Goal: Obtain resource: Download file/media

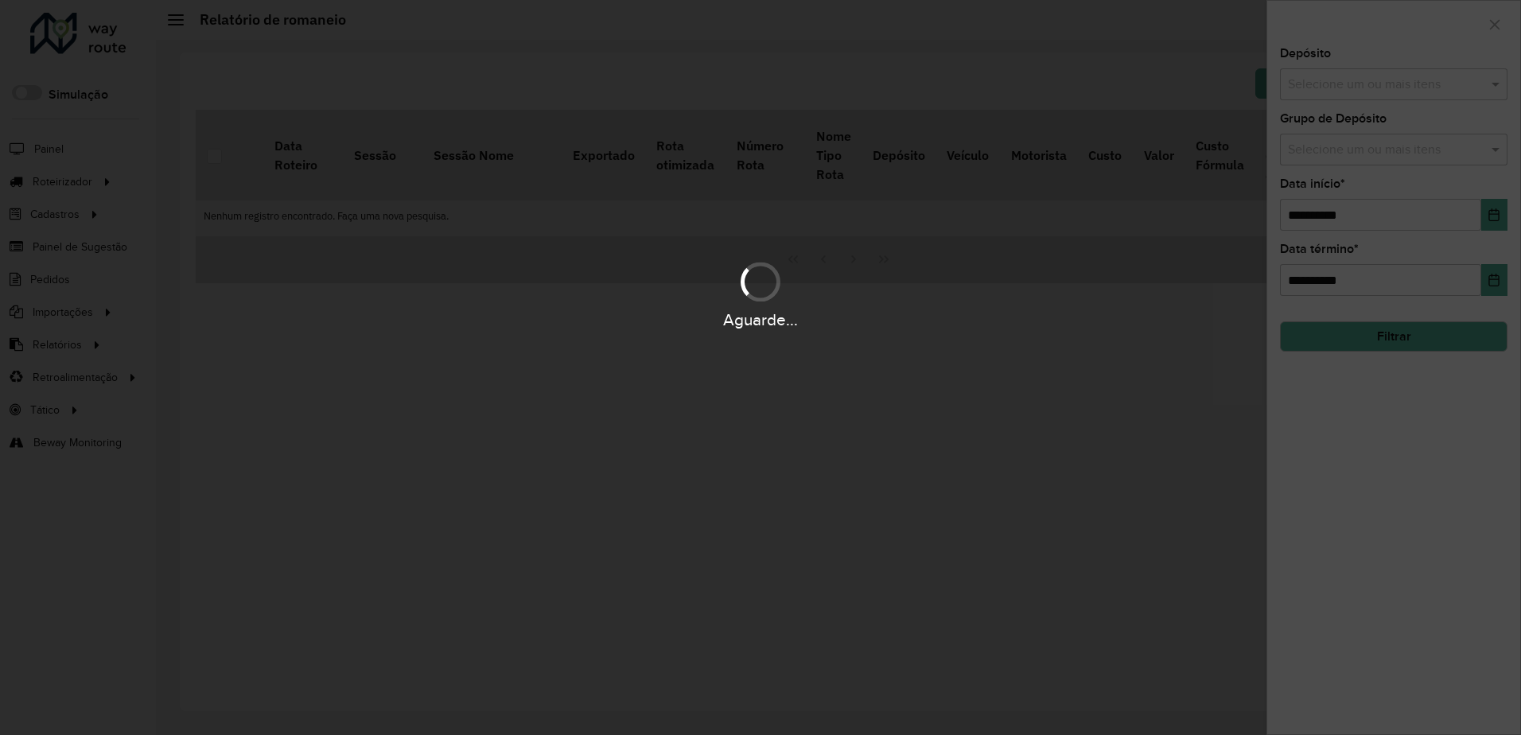
click at [1379, 81] on div "Aguarde..." at bounding box center [760, 367] width 1521 height 735
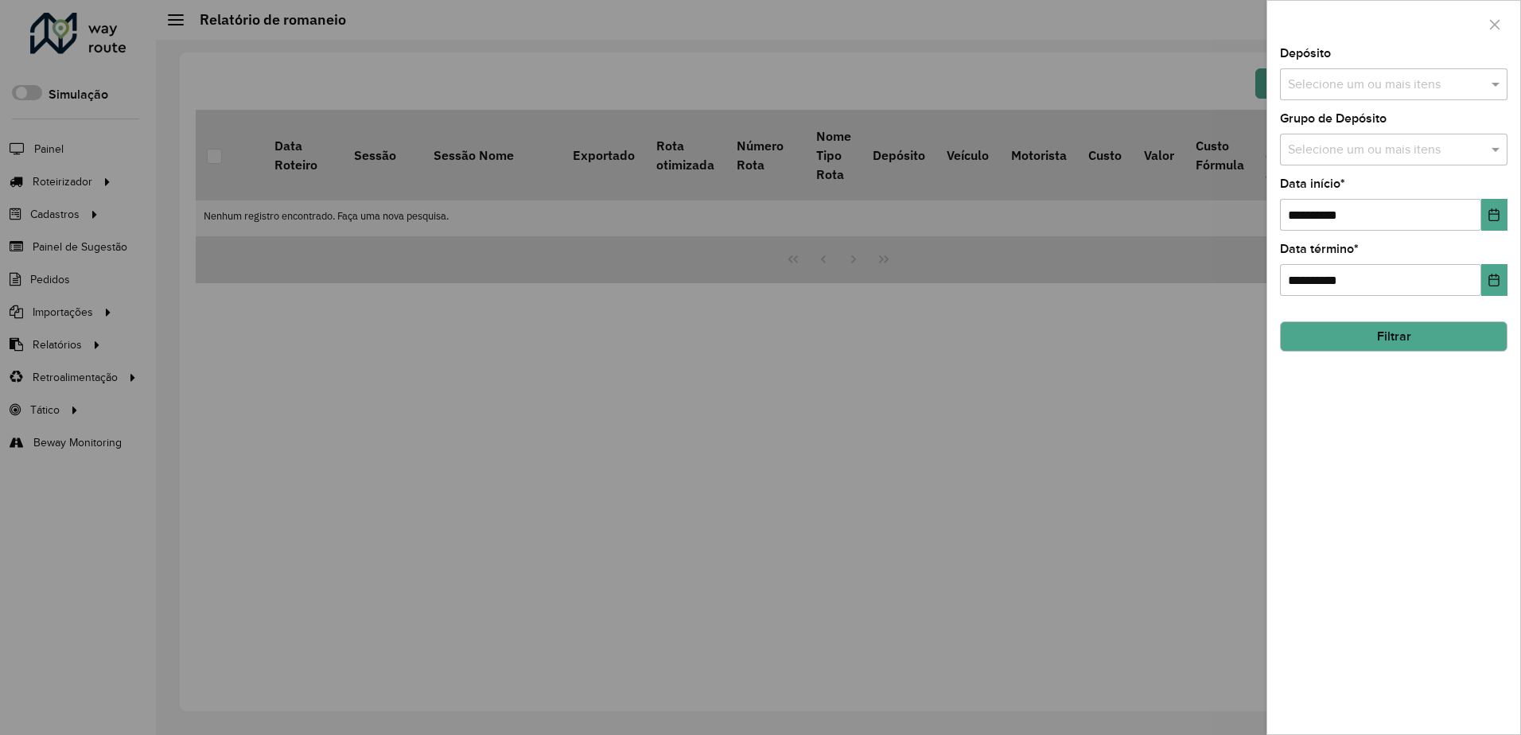
click at [1379, 81] on input "text" at bounding box center [1386, 85] width 204 height 19
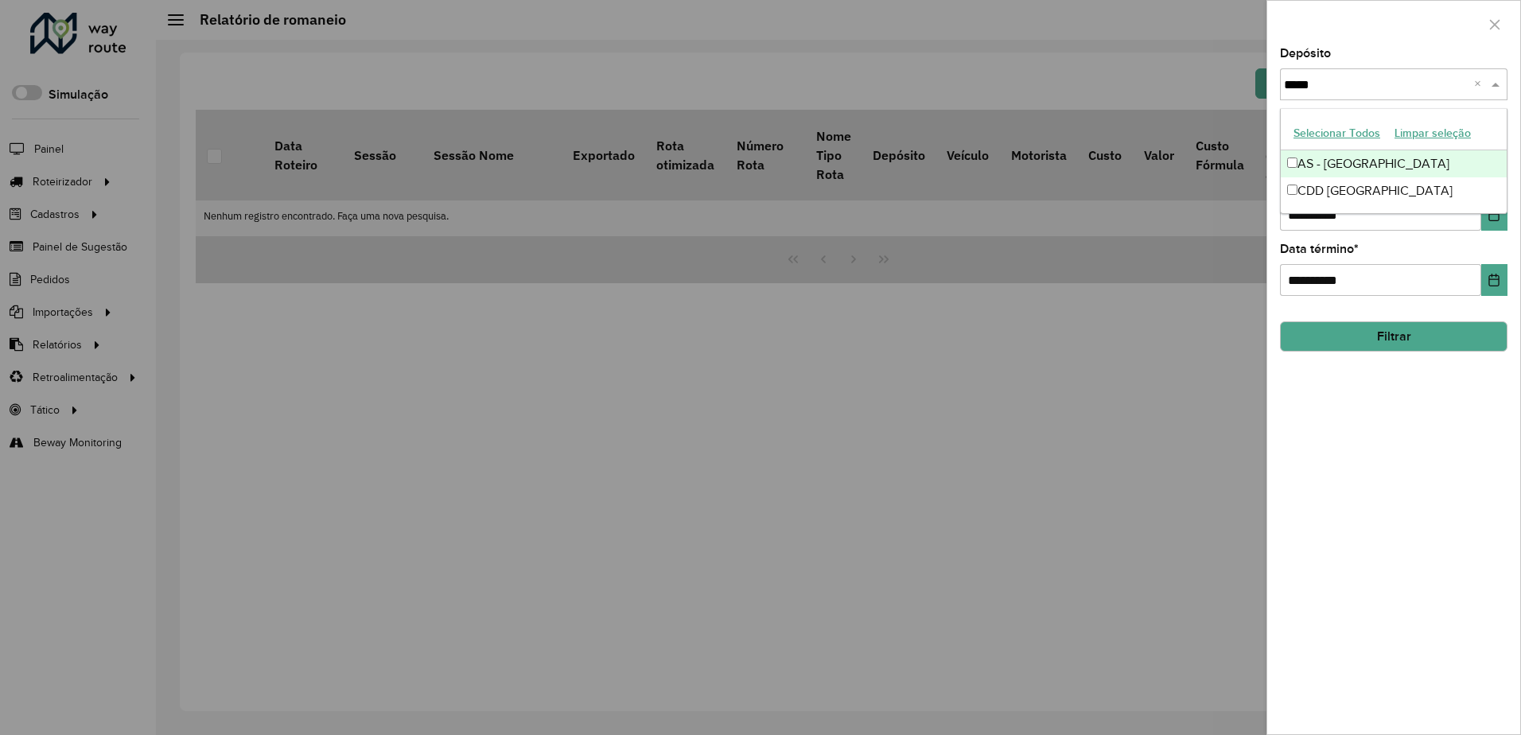
type input "******"
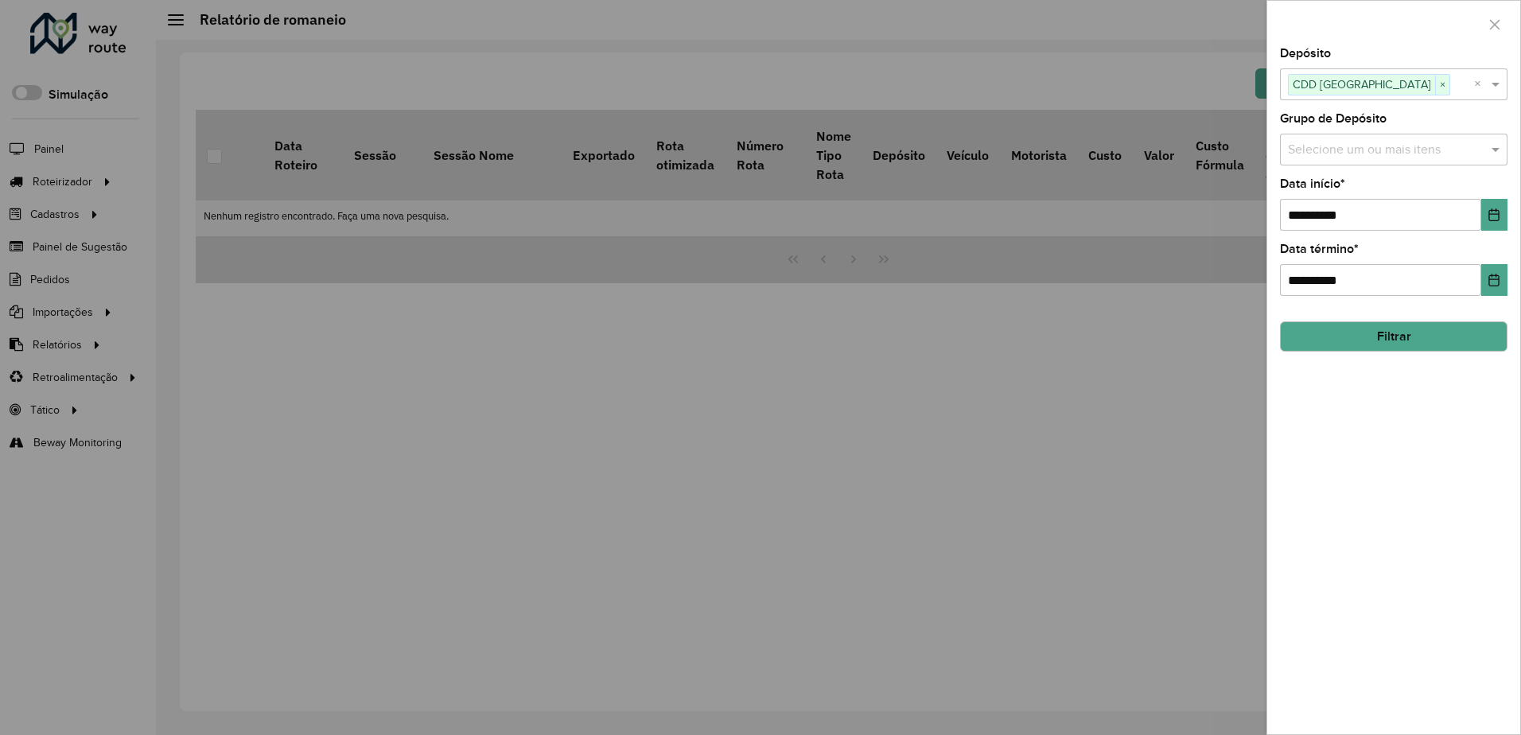
click at [1403, 345] on button "Filtrar" at bounding box center [1394, 336] width 228 height 30
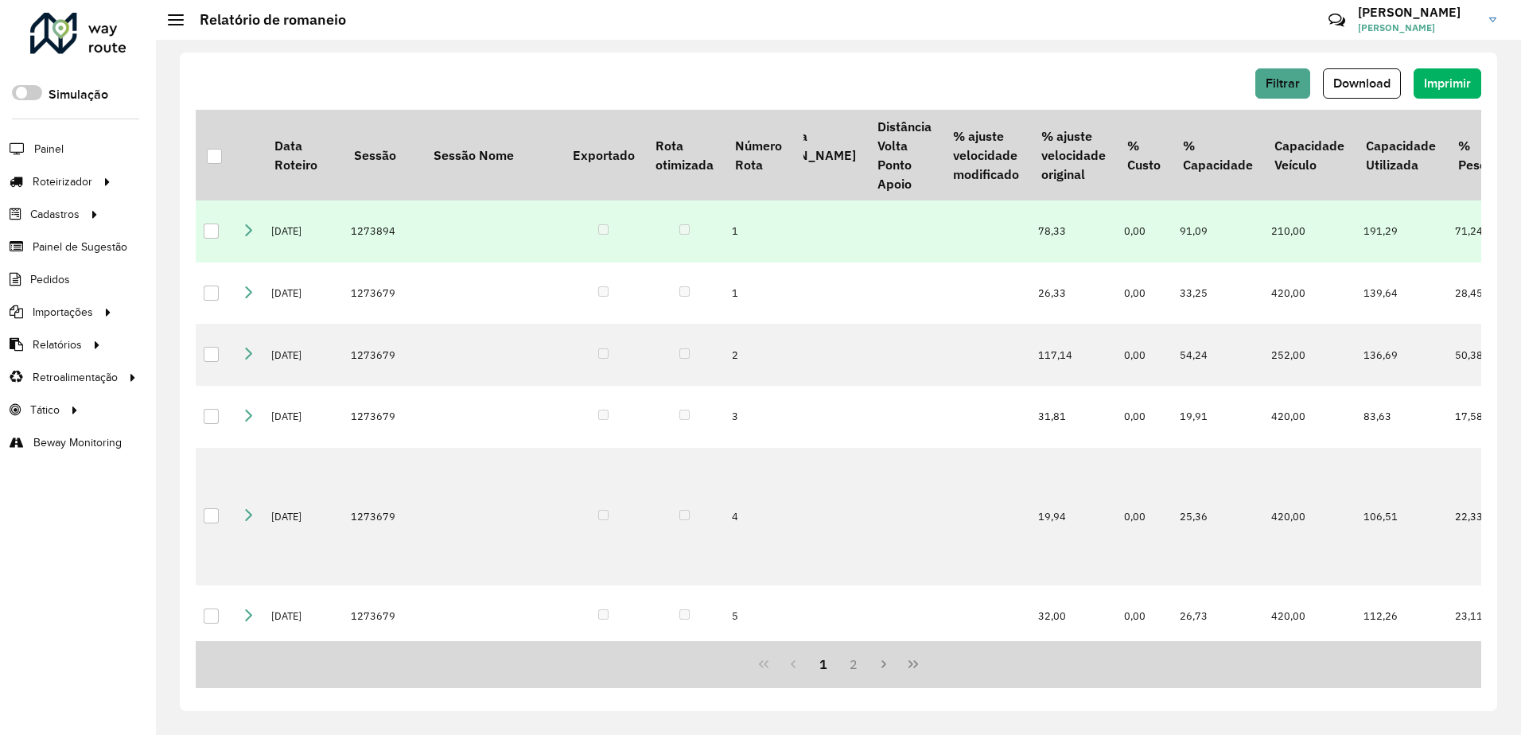
scroll to position [443, 685]
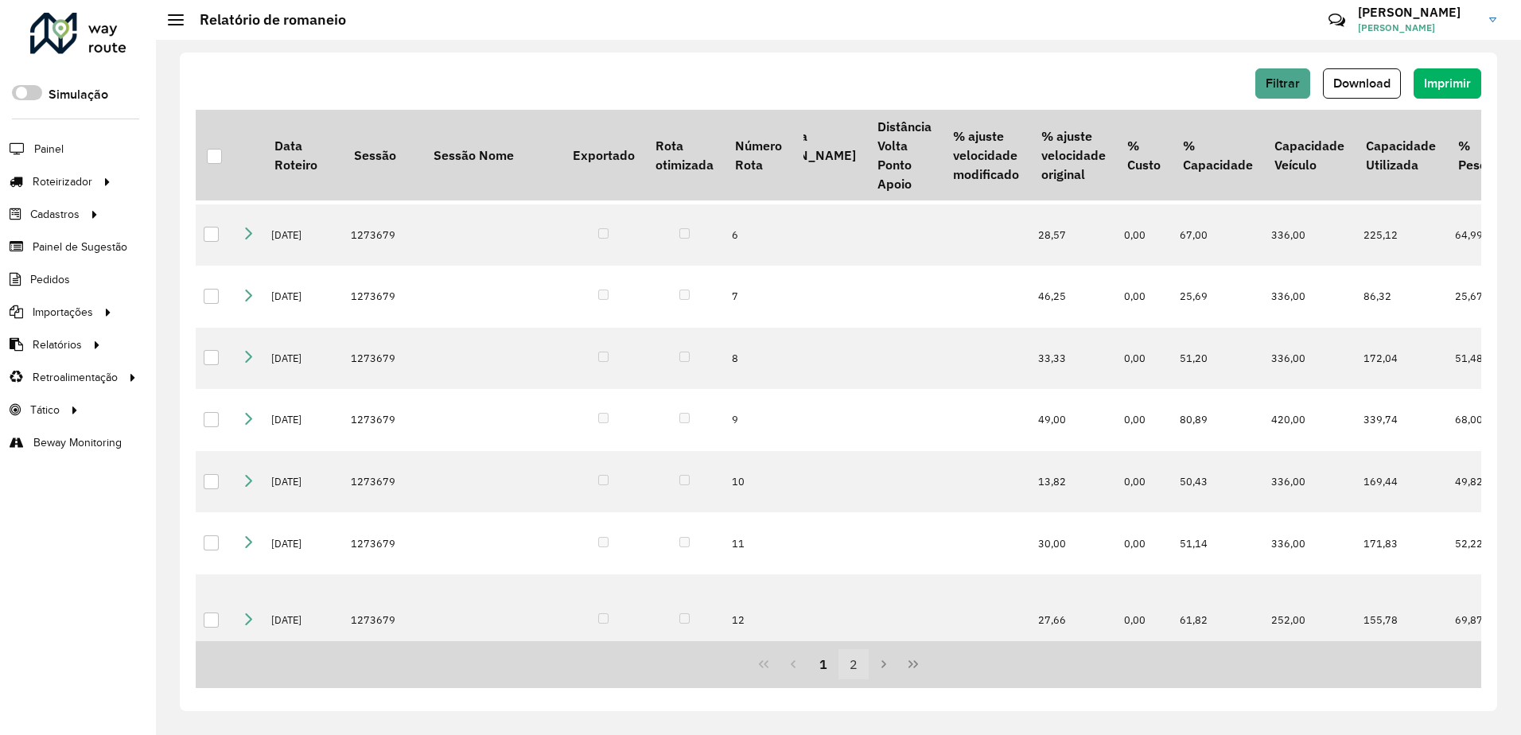
click at [856, 663] on button "2" at bounding box center [854, 664] width 30 height 30
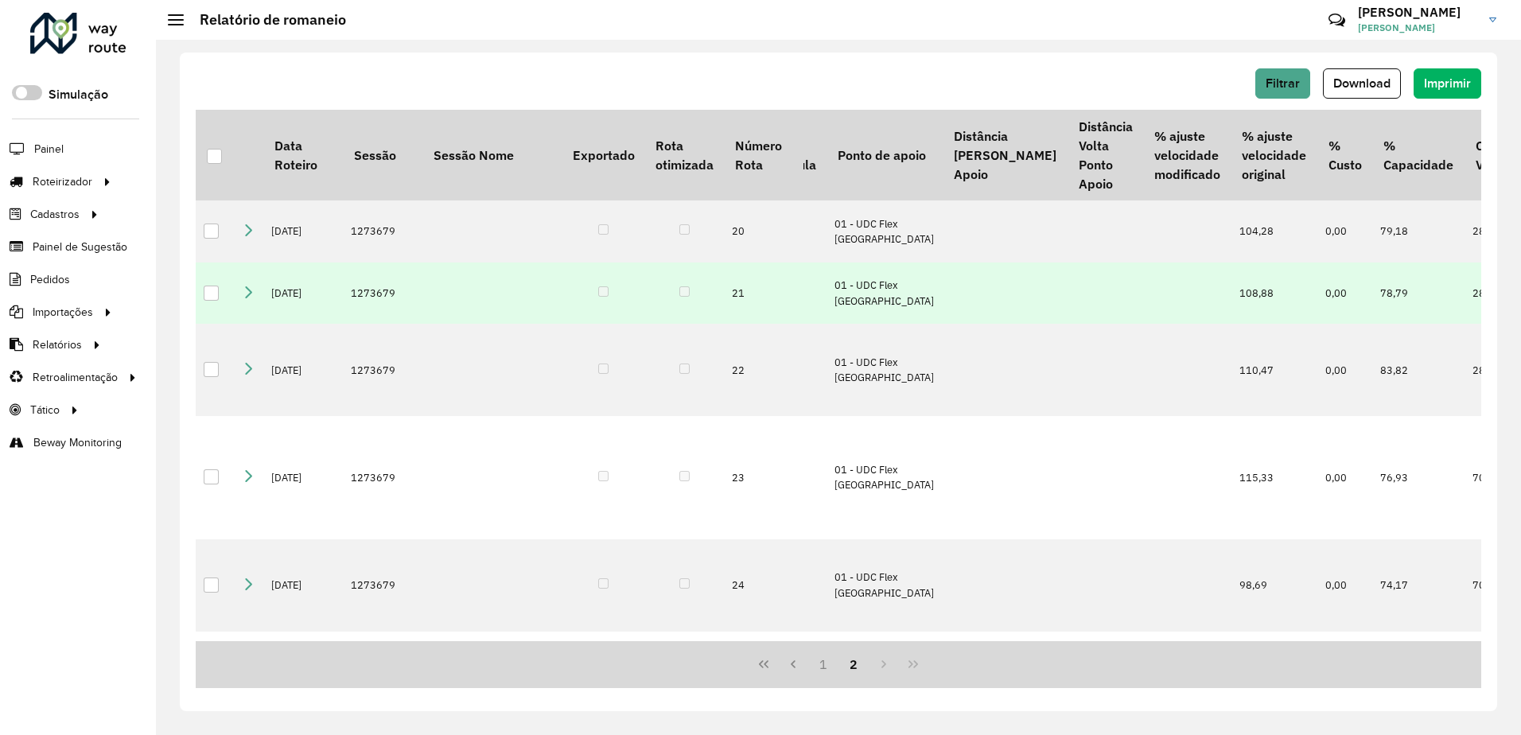
scroll to position [0, 0]
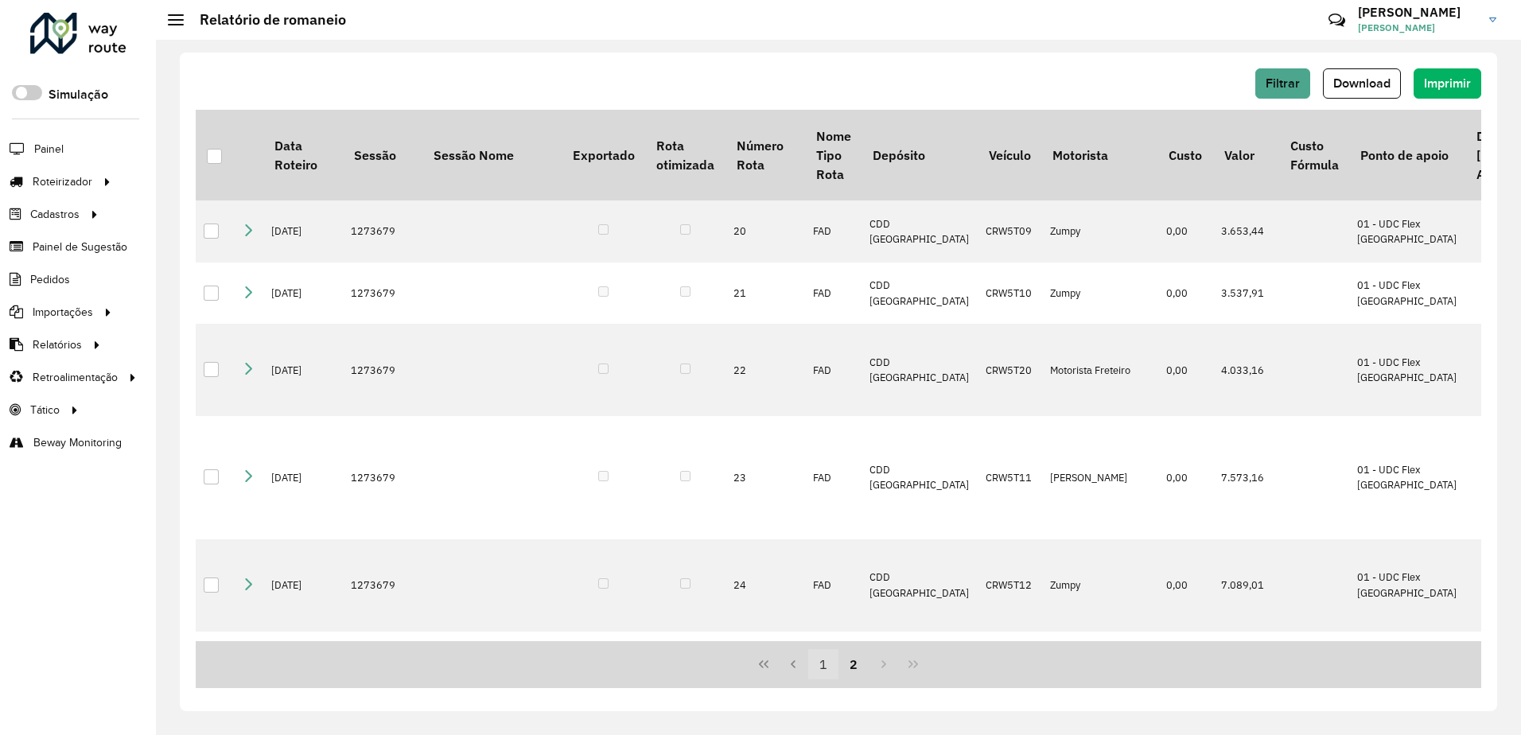
click at [830, 668] on button "1" at bounding box center [823, 664] width 30 height 30
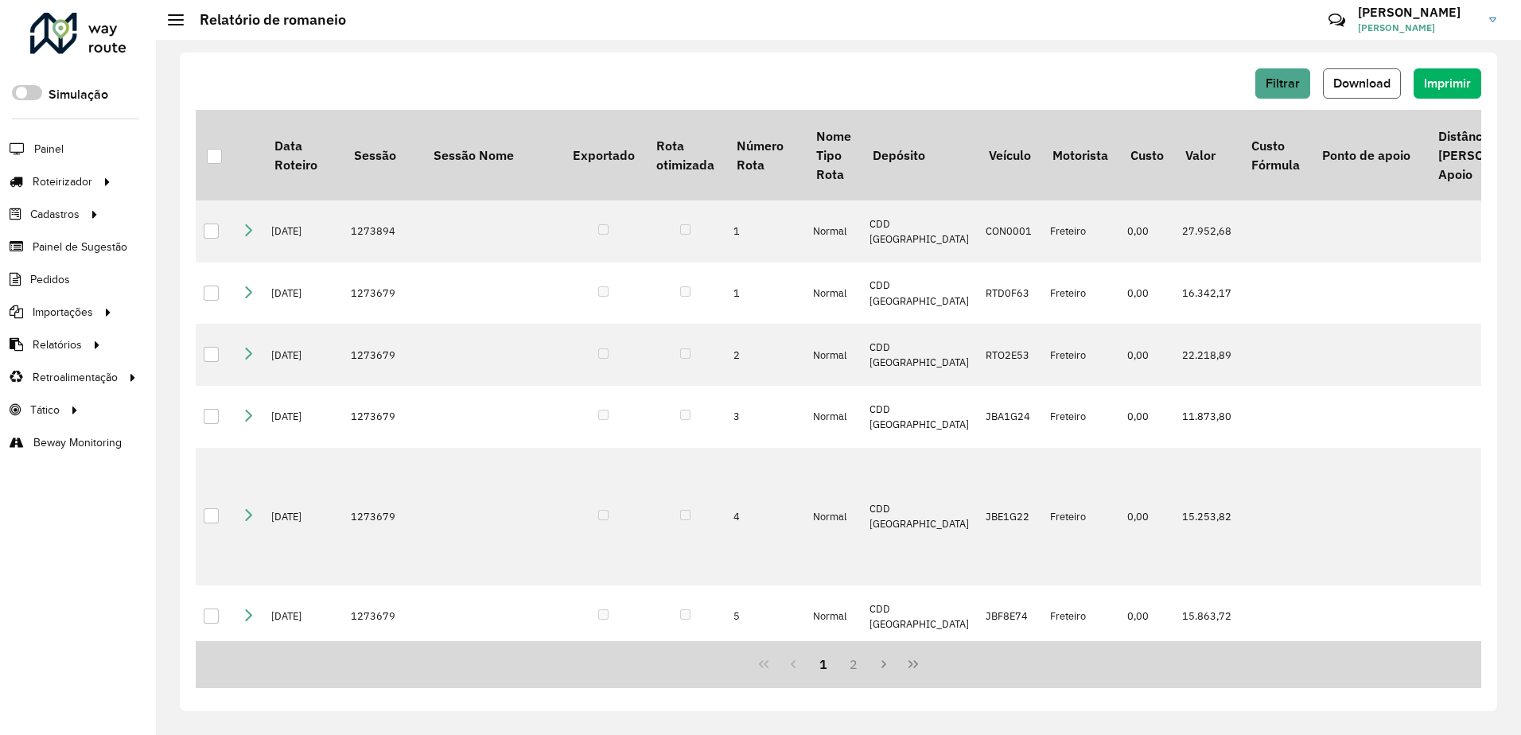
click at [1344, 84] on span "Download" at bounding box center [1362, 83] width 57 height 14
click at [1379, 80] on span "Download" at bounding box center [1362, 83] width 57 height 14
click at [1096, 81] on div "Filtrar Download Imprimir" at bounding box center [839, 83] width 1286 height 30
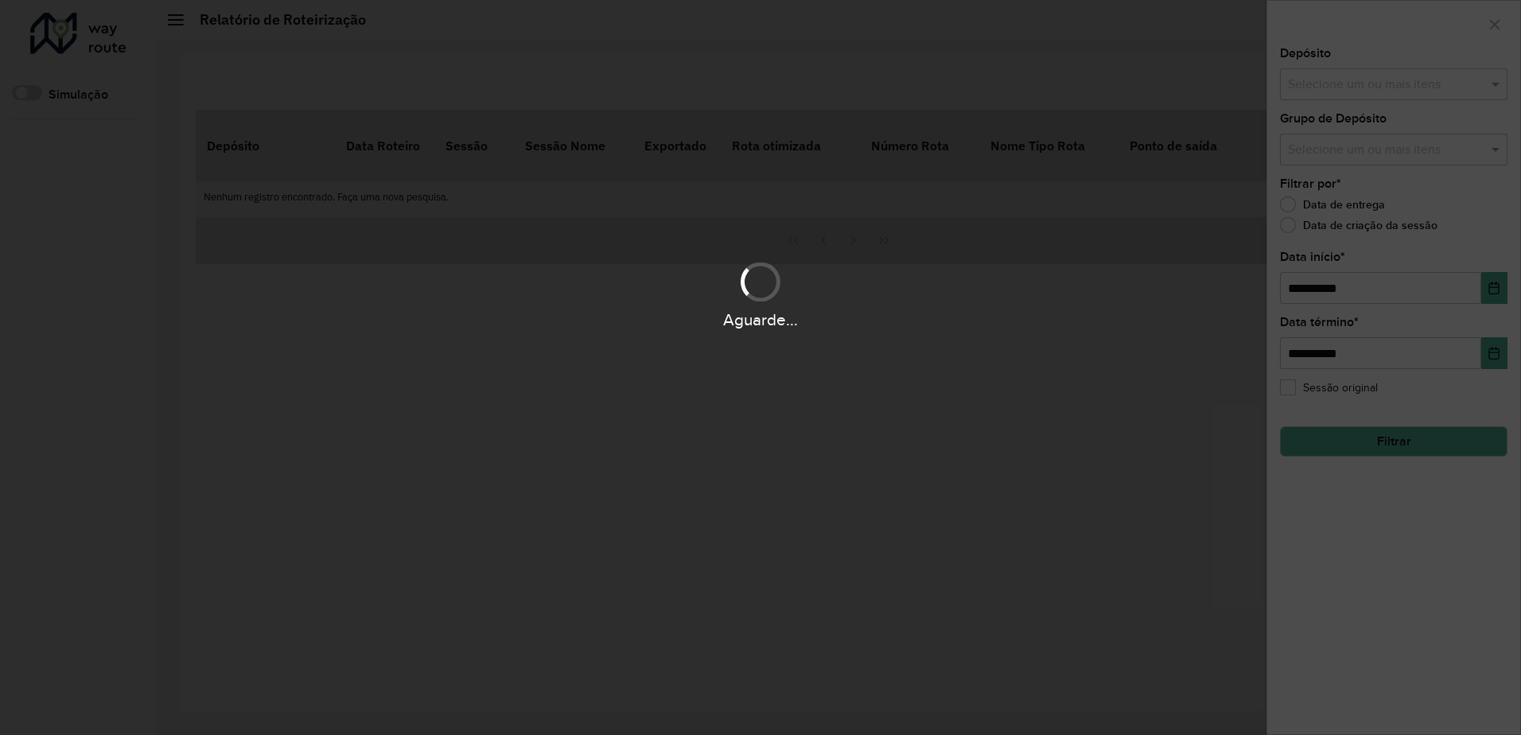
click at [1358, 88] on div "Aguarde..." at bounding box center [760, 367] width 1521 height 735
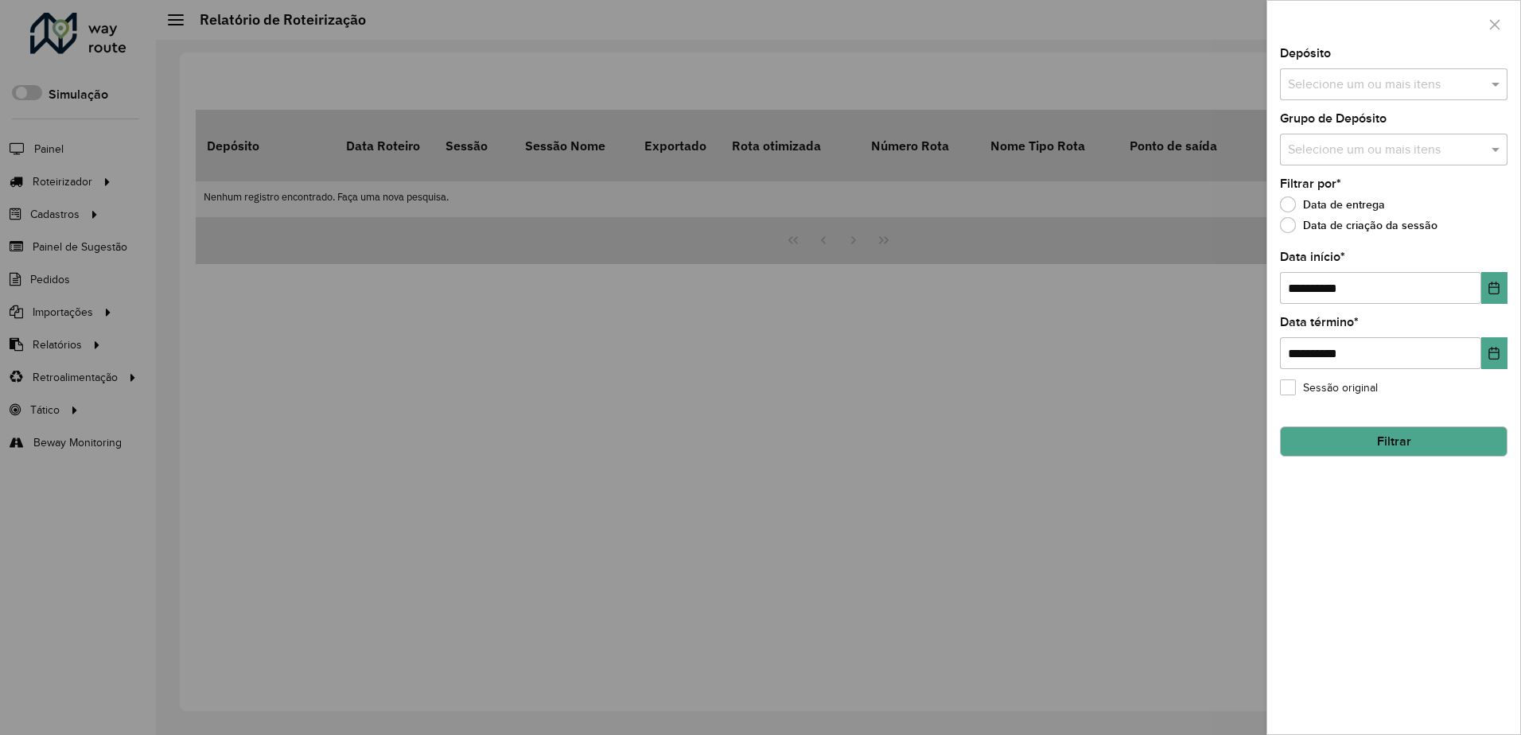
click at [1391, 76] on input "text" at bounding box center [1386, 85] width 204 height 19
type input "*******"
click at [1395, 439] on button "Filtrar" at bounding box center [1394, 441] width 228 height 30
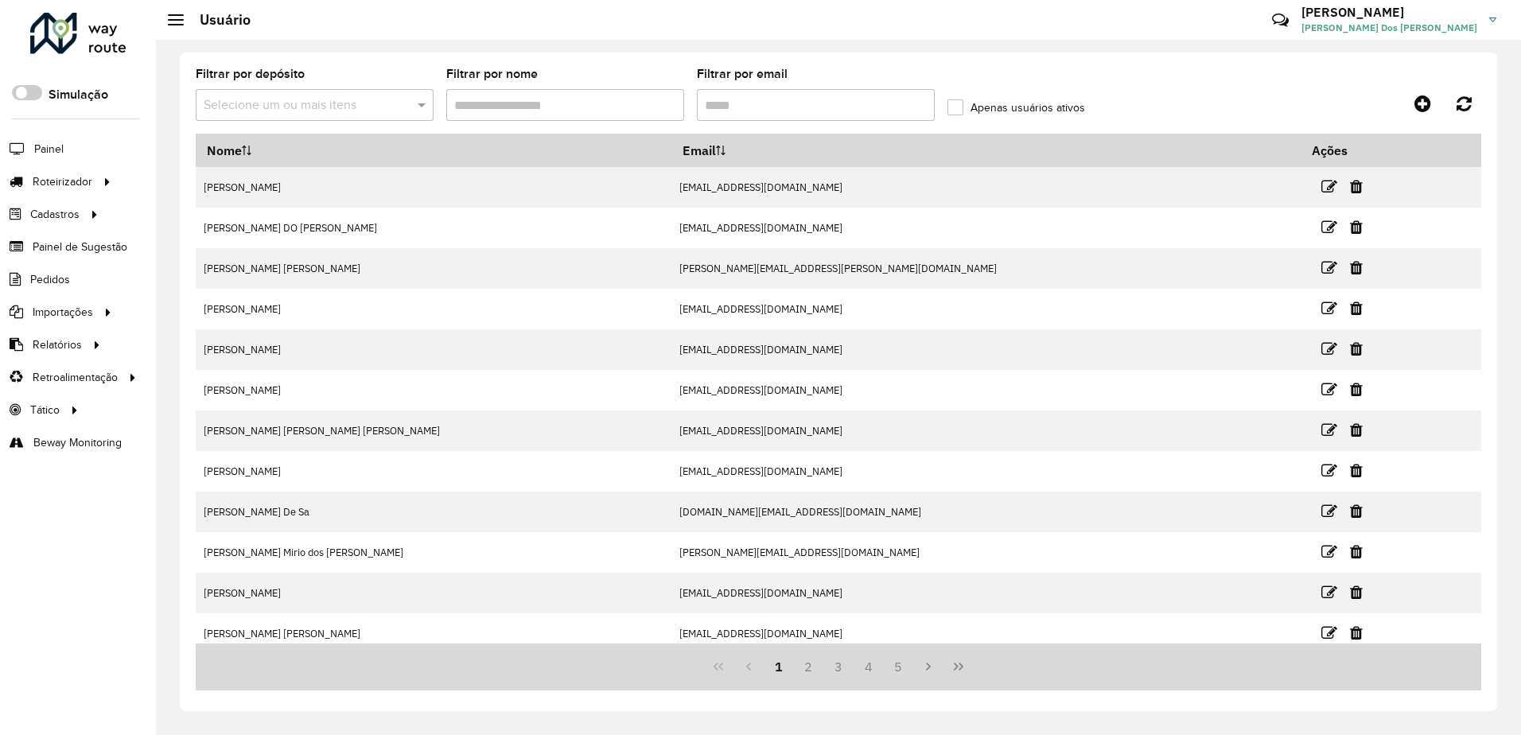
click at [596, 107] on input "Filtrar por nome" at bounding box center [565, 105] width 238 height 32
